Goal: Information Seeking & Learning: Learn about a topic

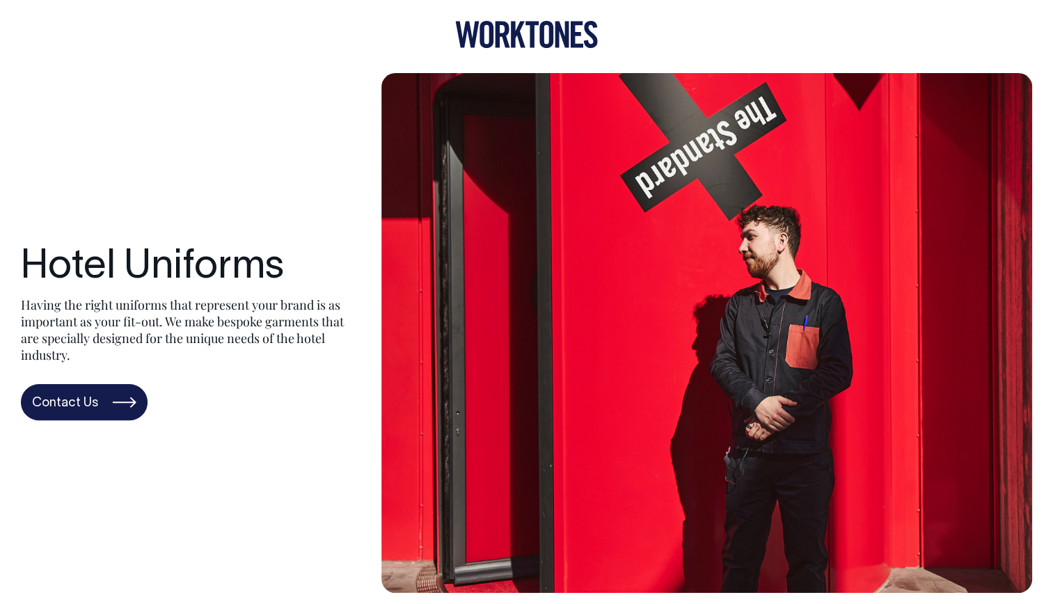
click at [539, 40] on icon at bounding box center [546, 34] width 14 height 27
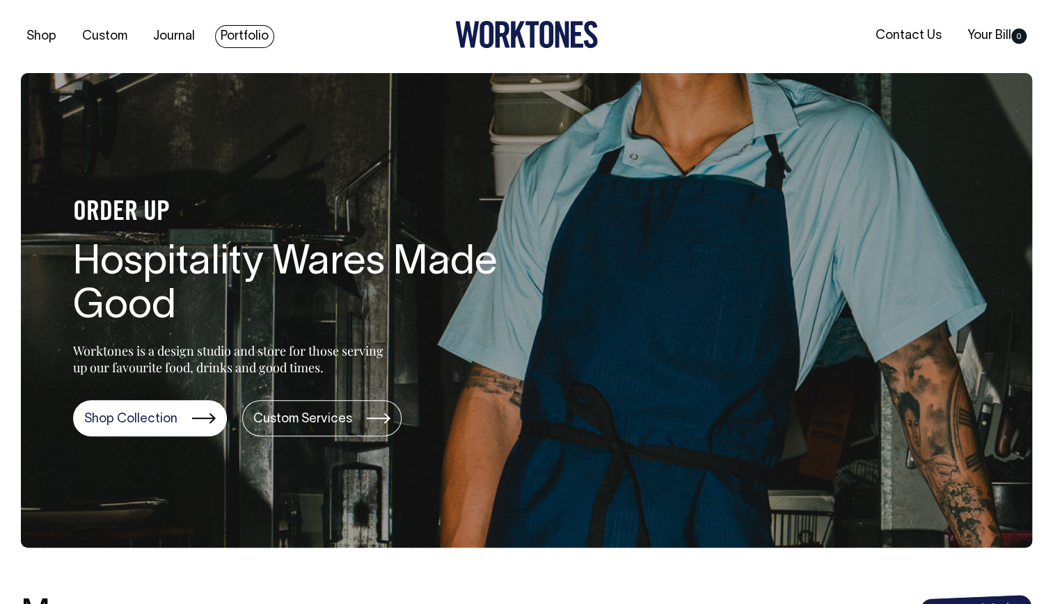
click at [255, 33] on link "Portfolio" at bounding box center [244, 36] width 59 height 23
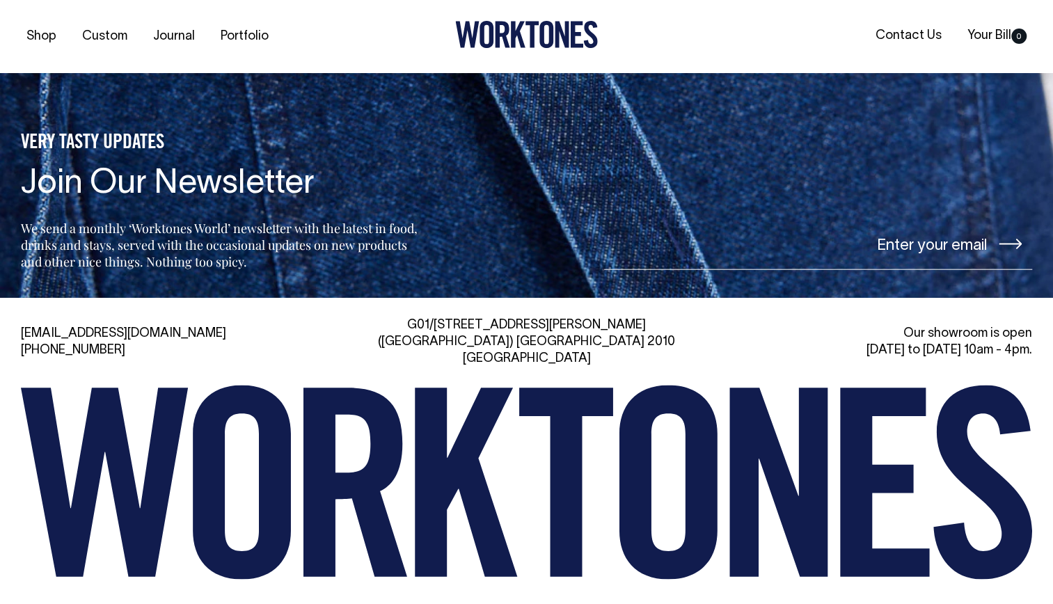
scroll to position [1889, 0]
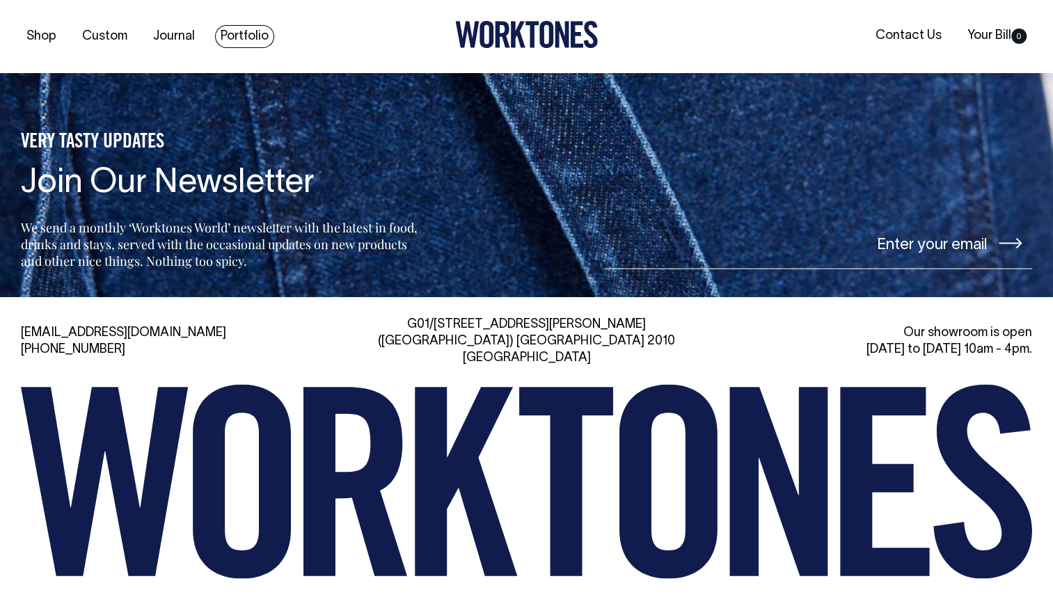
click at [239, 35] on link "Portfolio" at bounding box center [244, 36] width 59 height 23
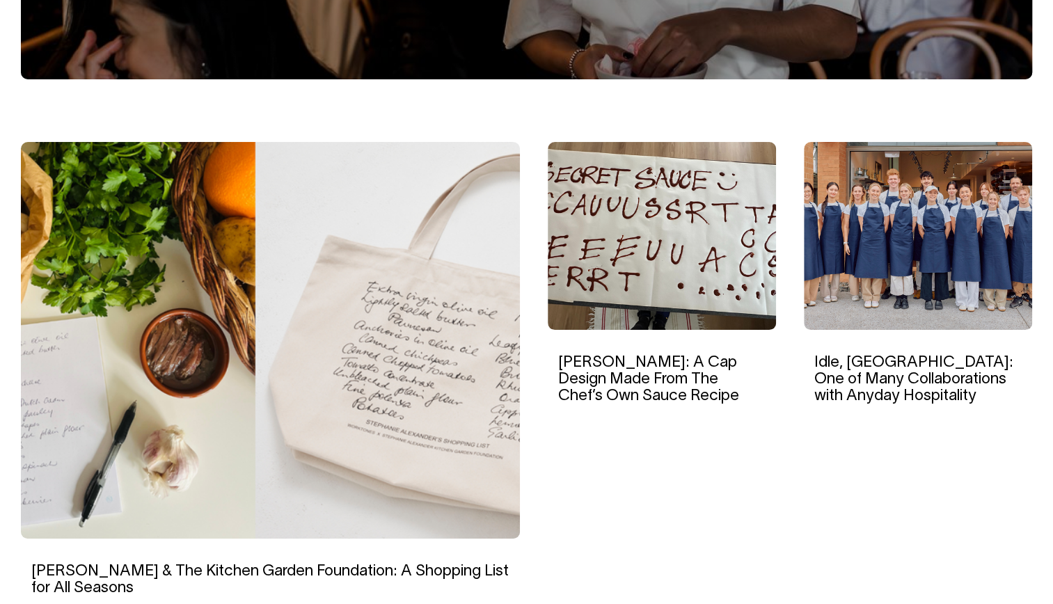
scroll to position [348, 0]
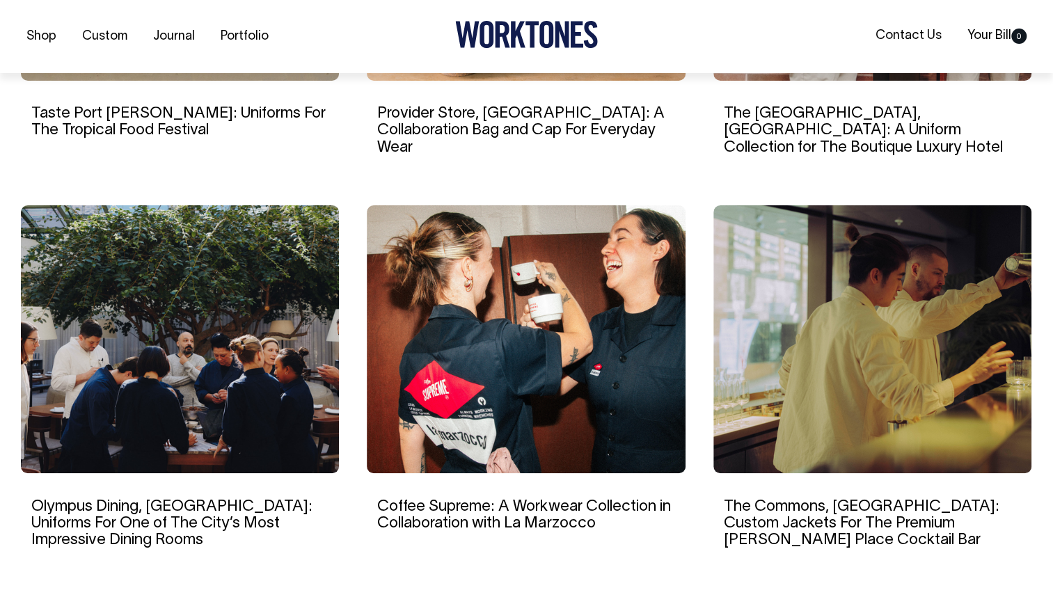
click at [857, 346] on img at bounding box center [872, 339] width 318 height 268
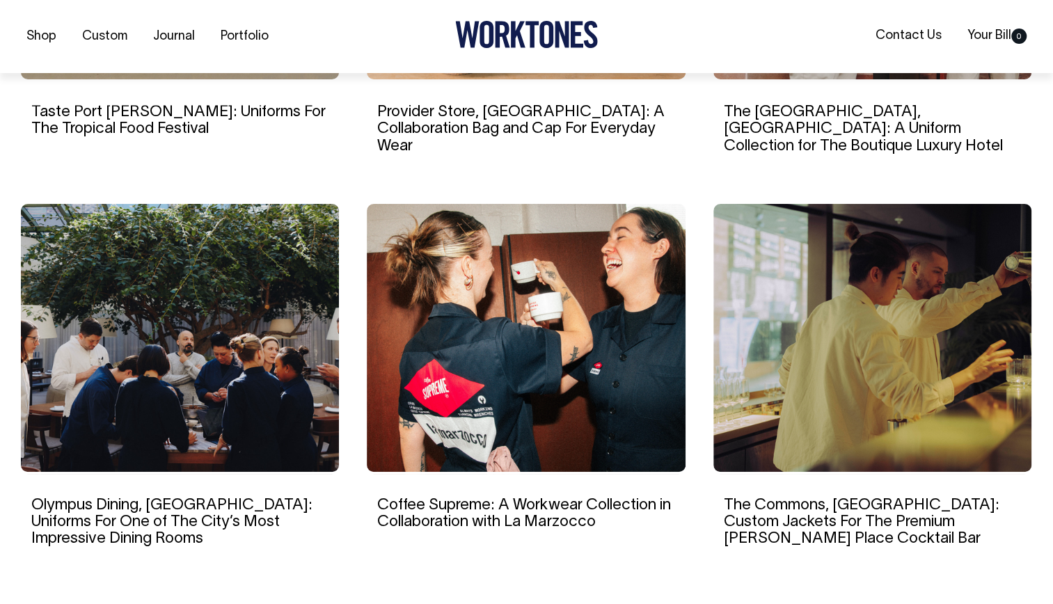
scroll to position [1182, 0]
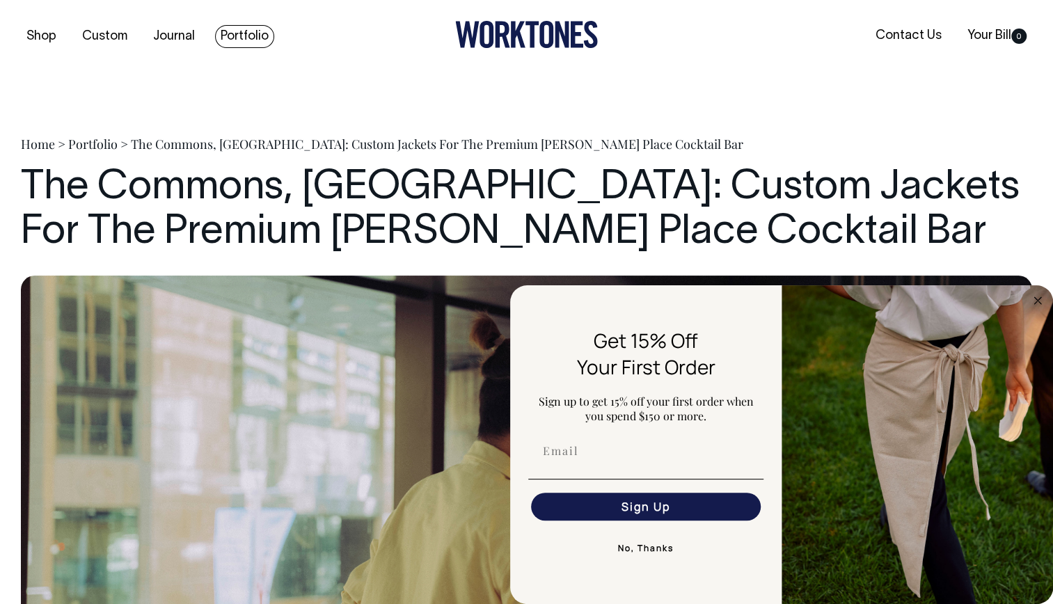
click at [243, 40] on link "Portfolio" at bounding box center [244, 36] width 59 height 23
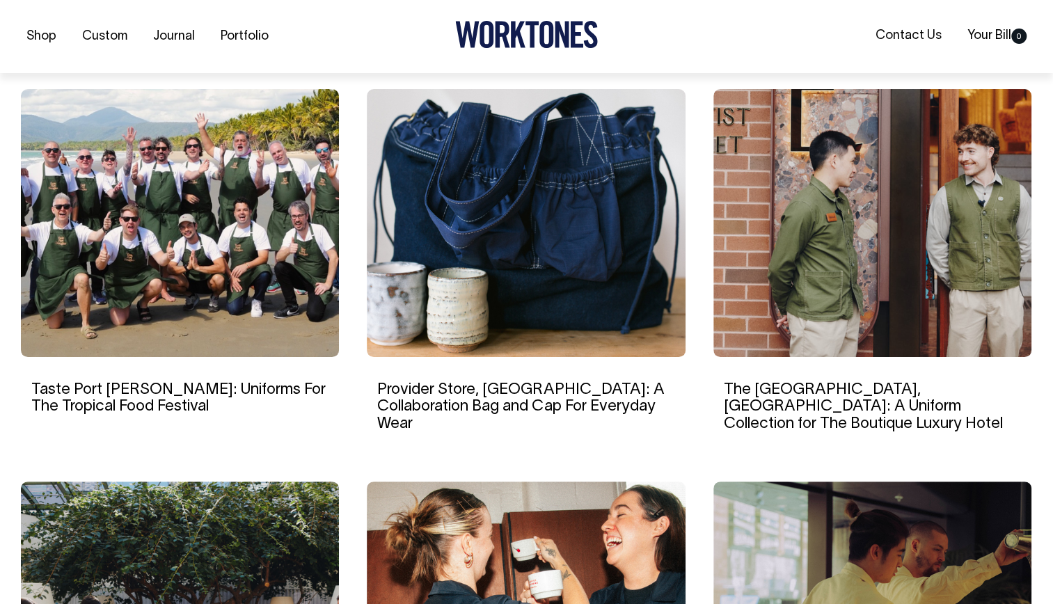
scroll to position [904, 0]
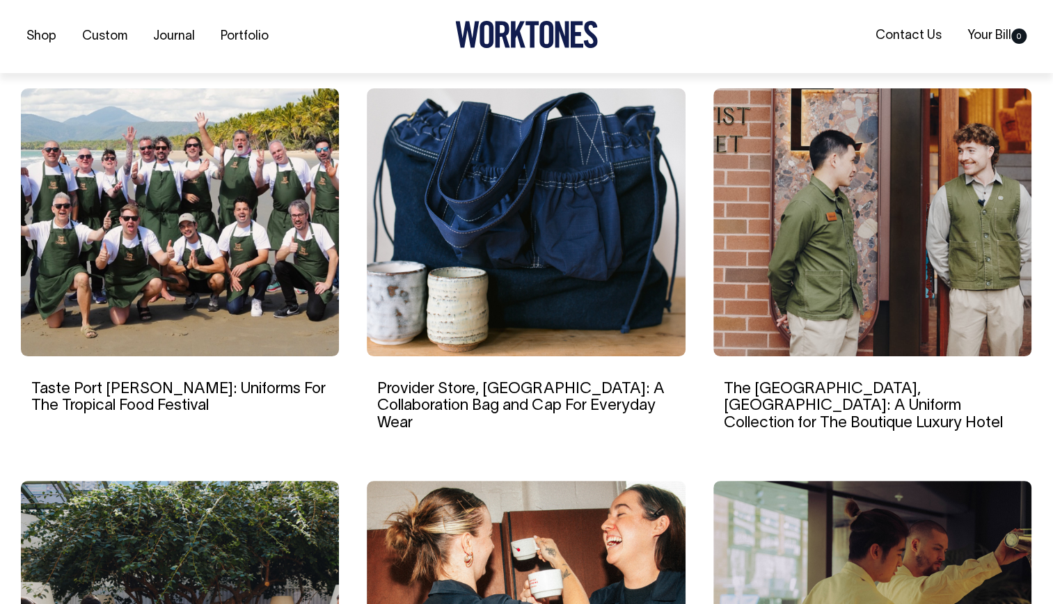
click at [827, 289] on img at bounding box center [872, 222] width 318 height 268
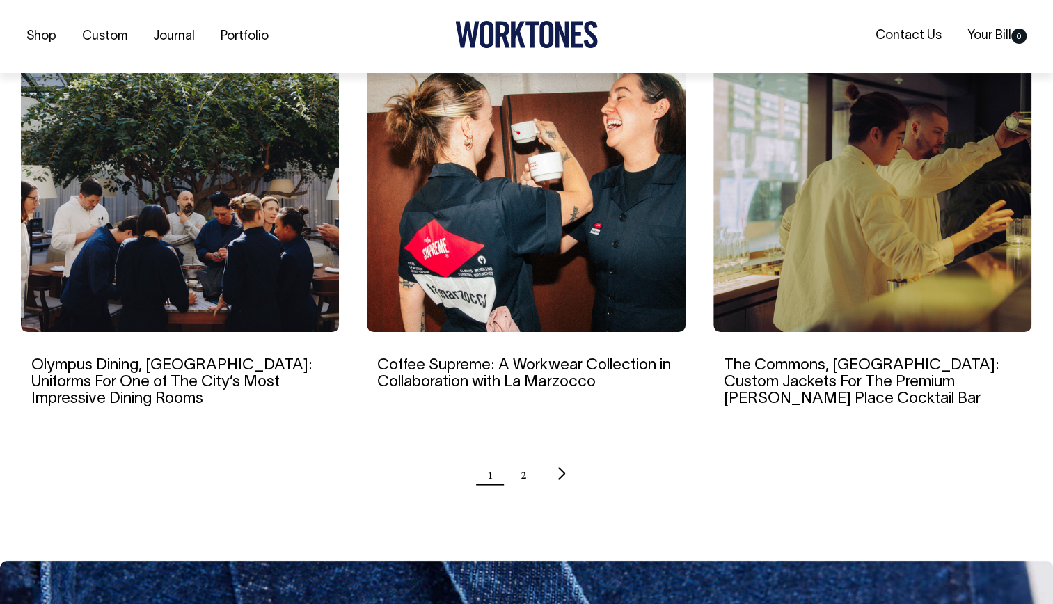
scroll to position [1322, 0]
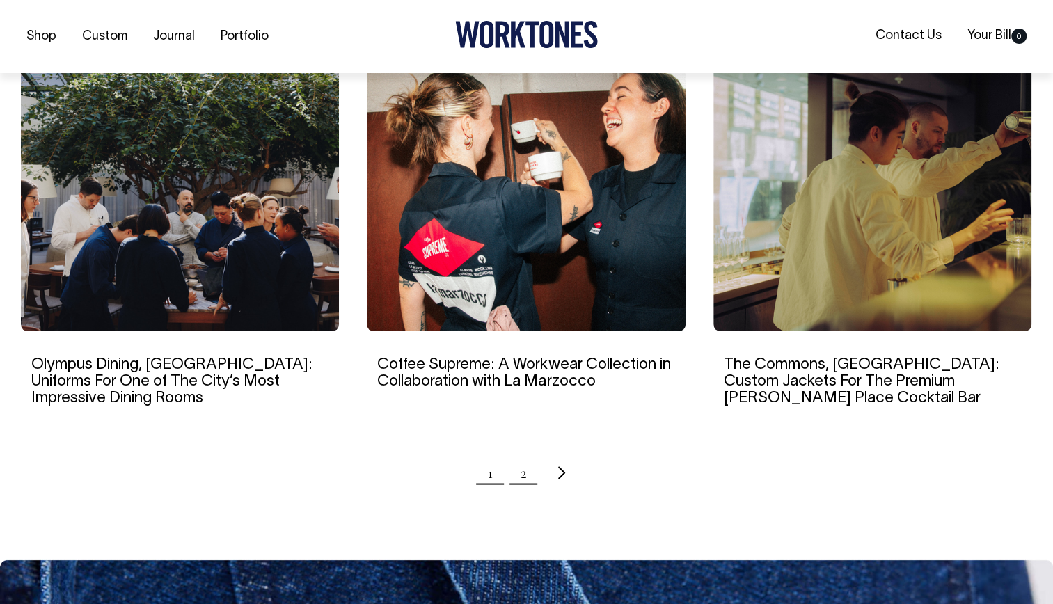
click at [523, 455] on link "2" at bounding box center [523, 472] width 6 height 35
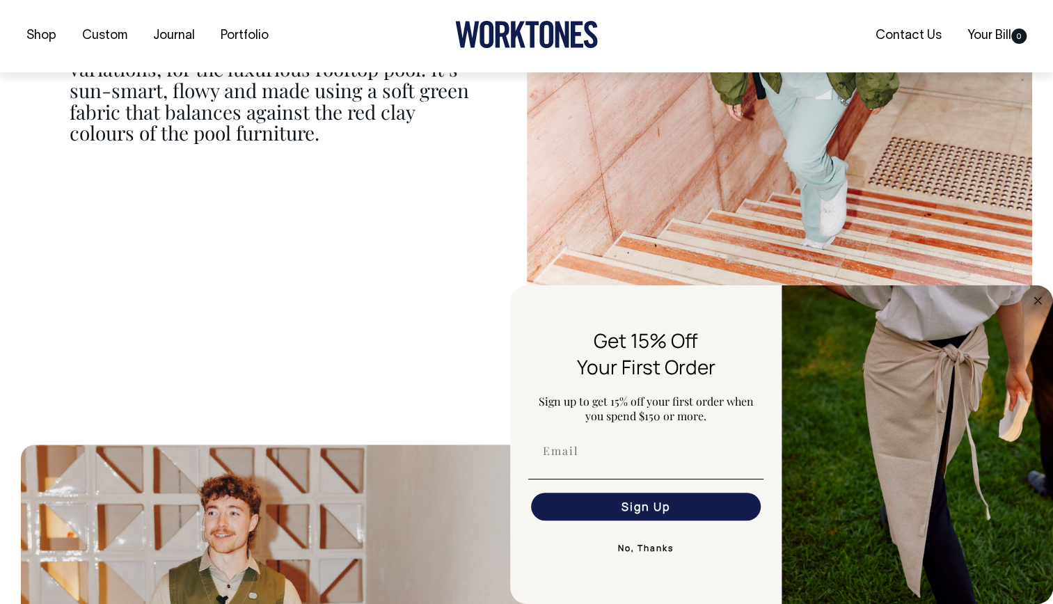
scroll to position [5078, 0]
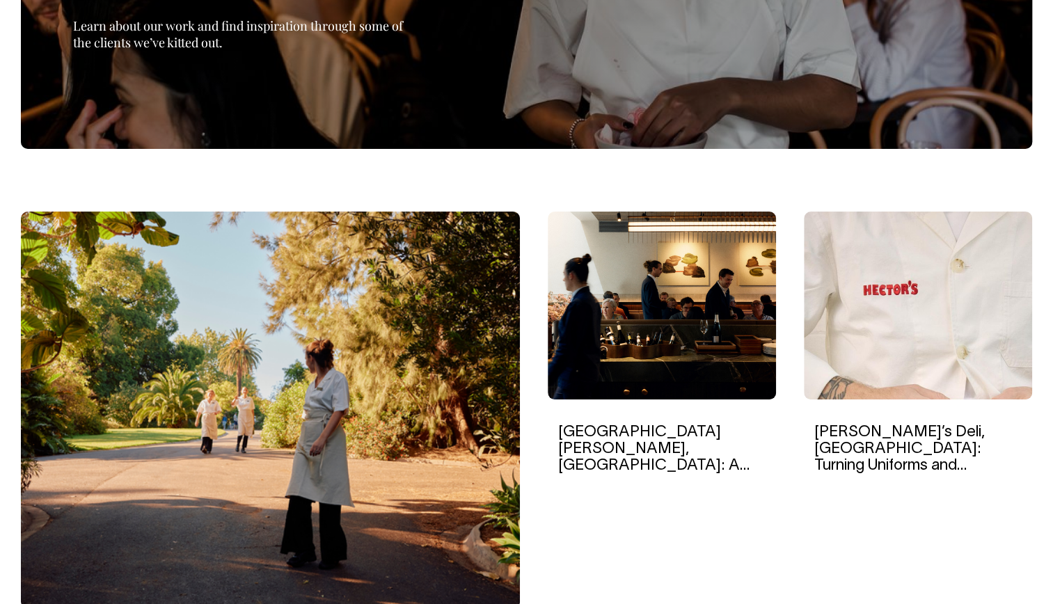
scroll to position [278, 0]
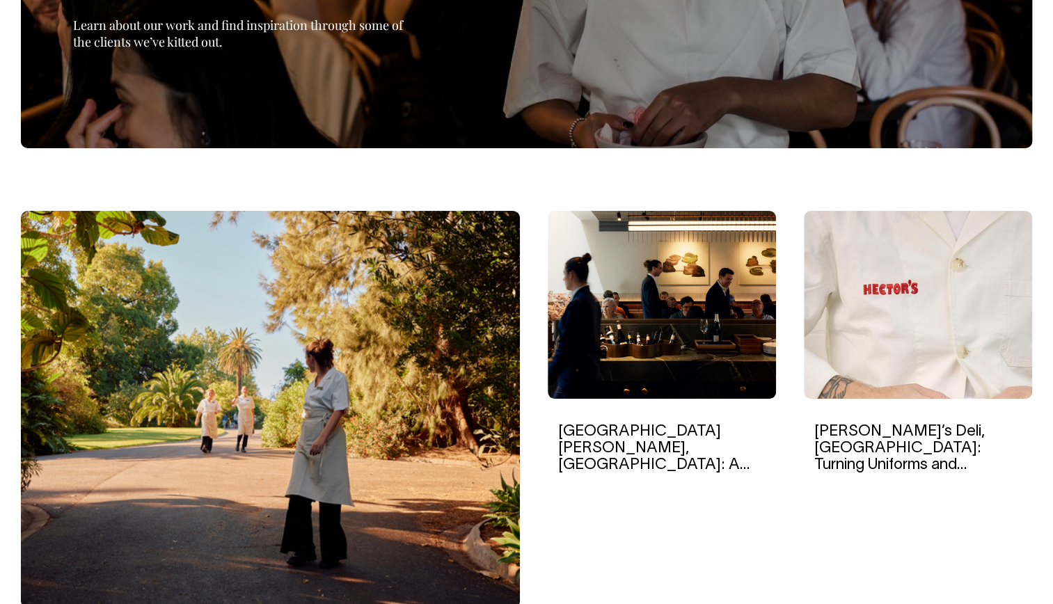
click at [663, 334] on img at bounding box center [661, 305] width 228 height 188
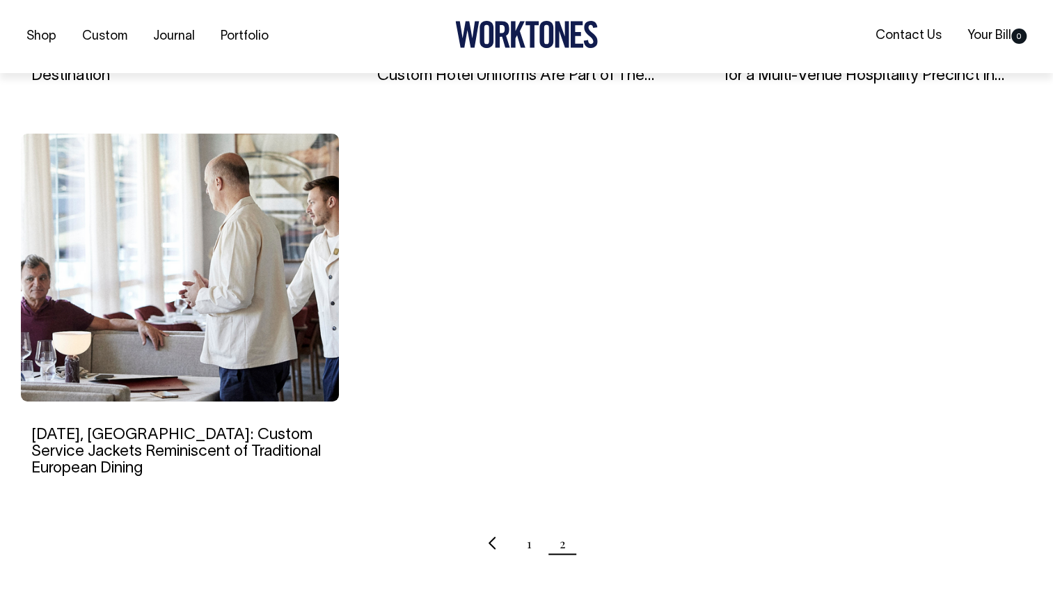
scroll to position [1252, 0]
click at [206, 326] on img at bounding box center [180, 267] width 318 height 268
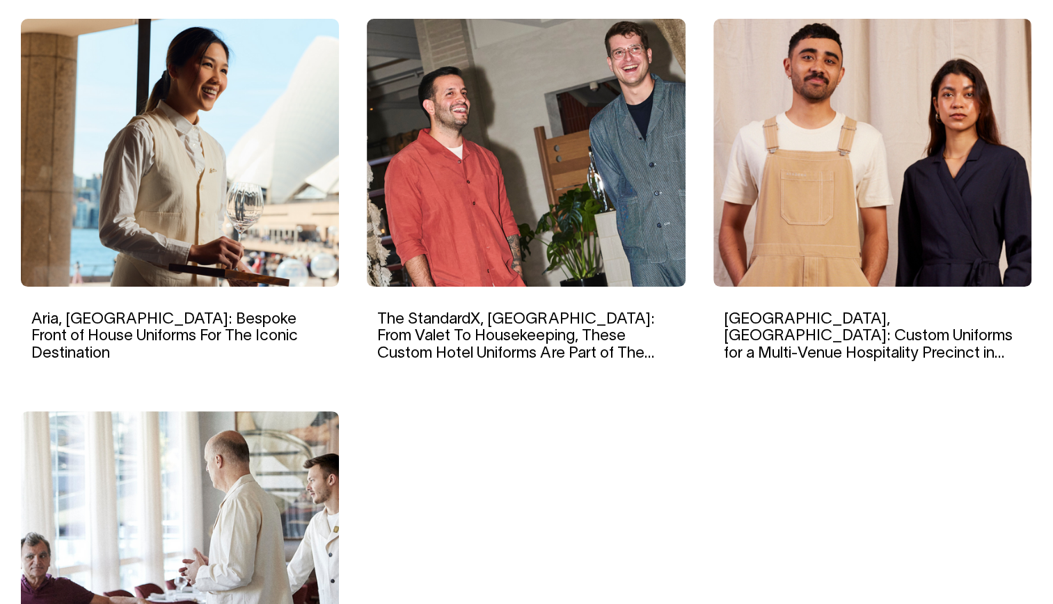
click at [195, 186] on img at bounding box center [180, 153] width 318 height 268
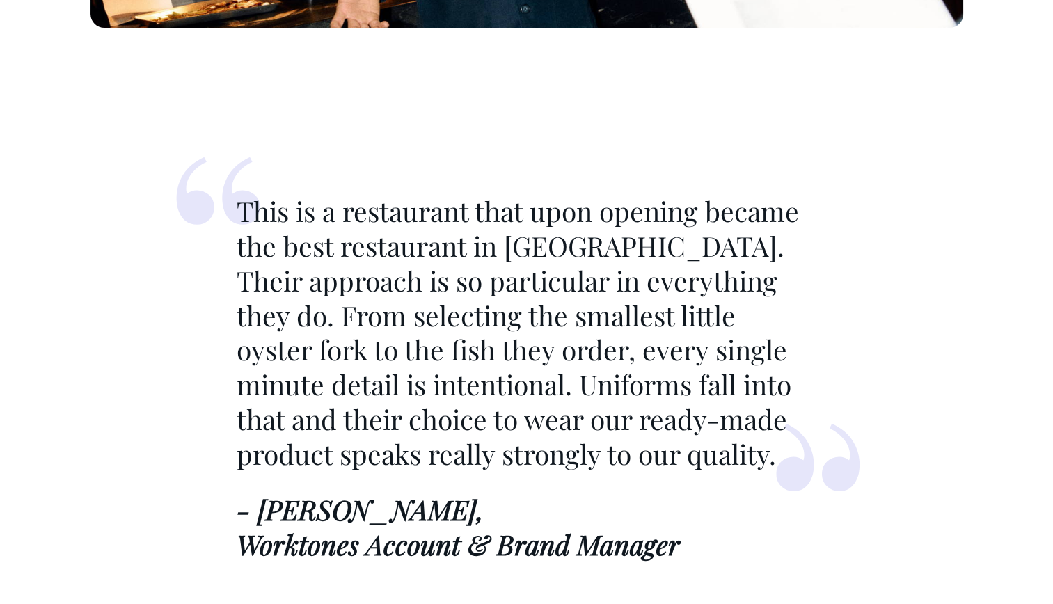
scroll to position [7179, 0]
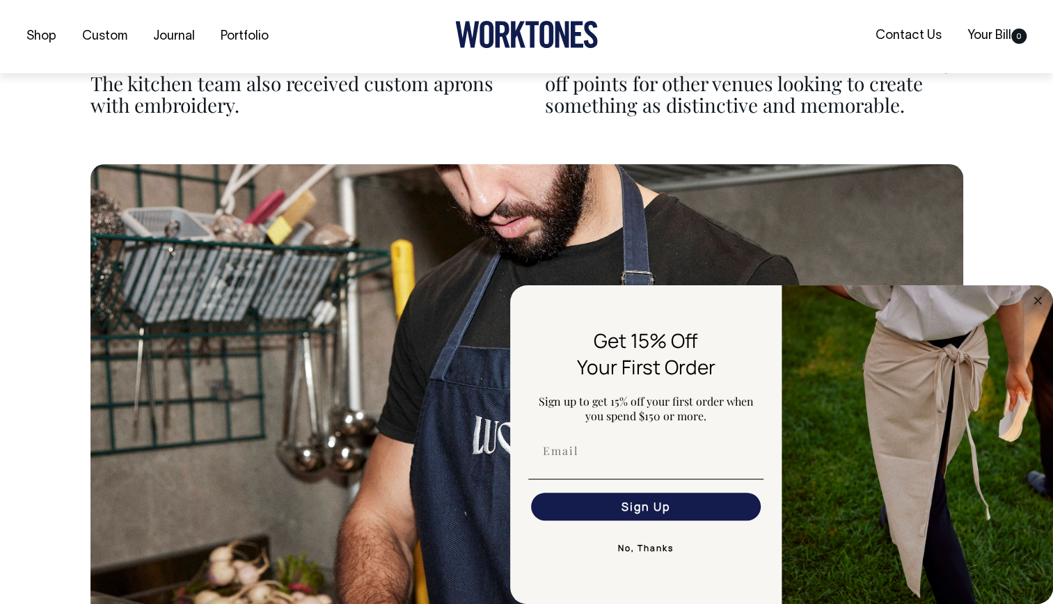
scroll to position [6470, 0]
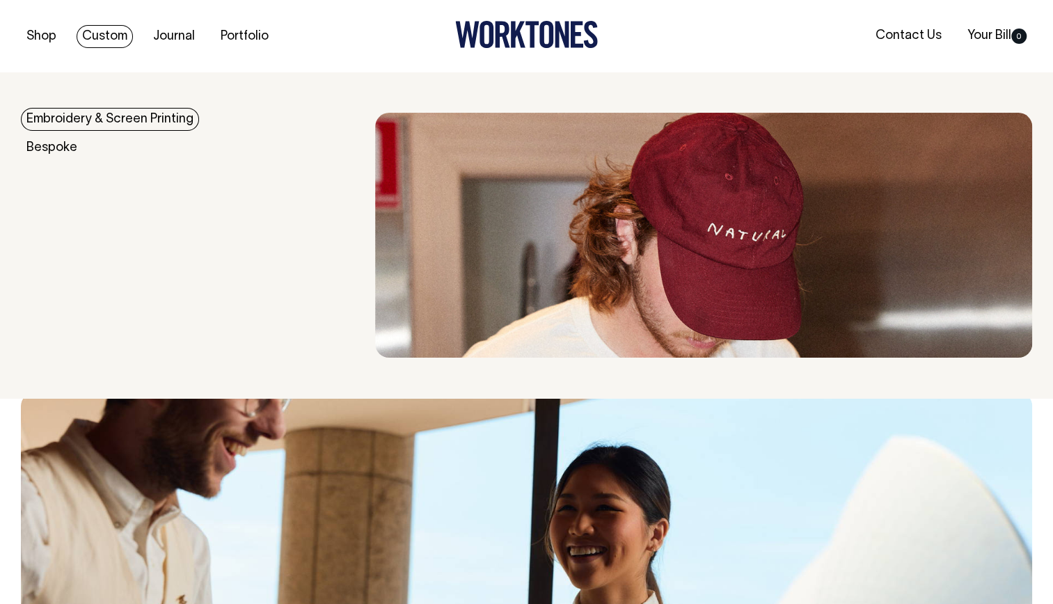
scroll to position [8904, 0]
